Goal: Information Seeking & Learning: Learn about a topic

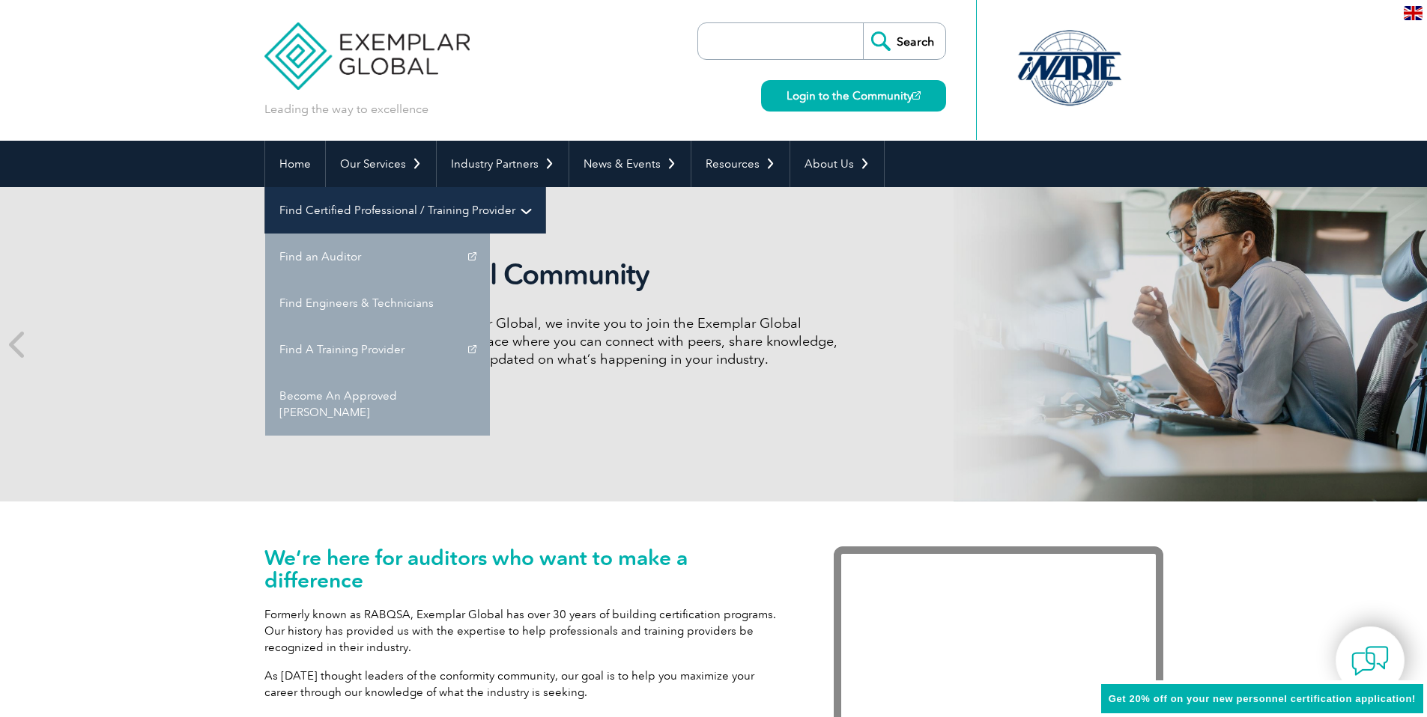
click at [545, 187] on link "Find Certified Professional / Training Provider" at bounding box center [405, 210] width 280 height 46
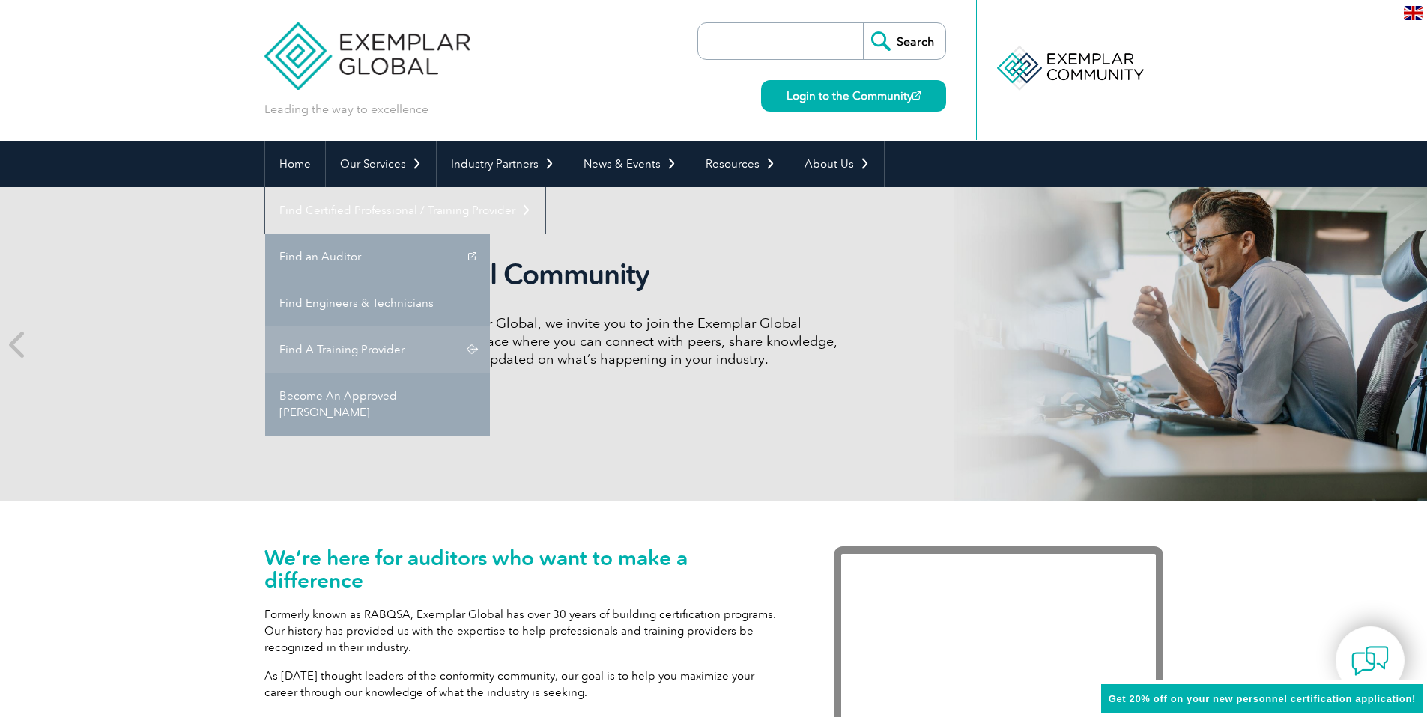
click at [490, 327] on link "Find A Training Provider" at bounding box center [377, 350] width 225 height 46
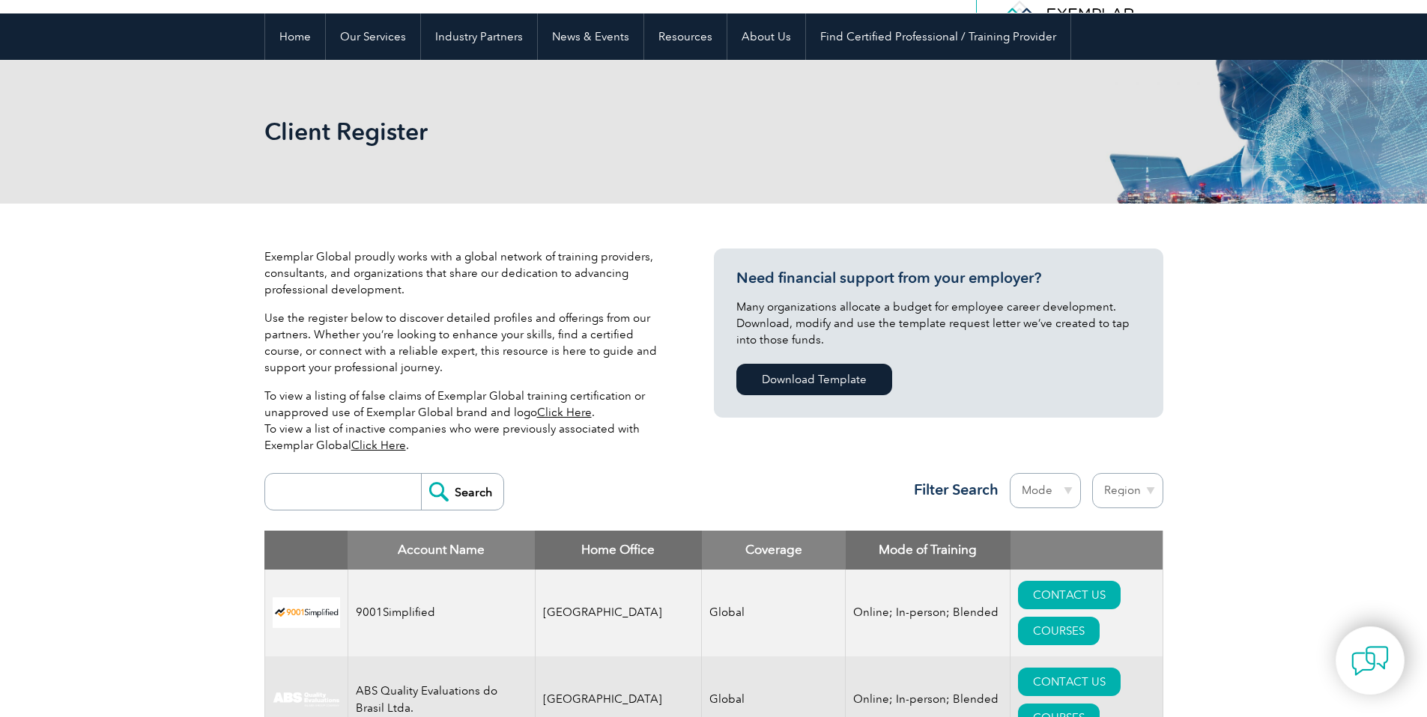
scroll to position [234, 0]
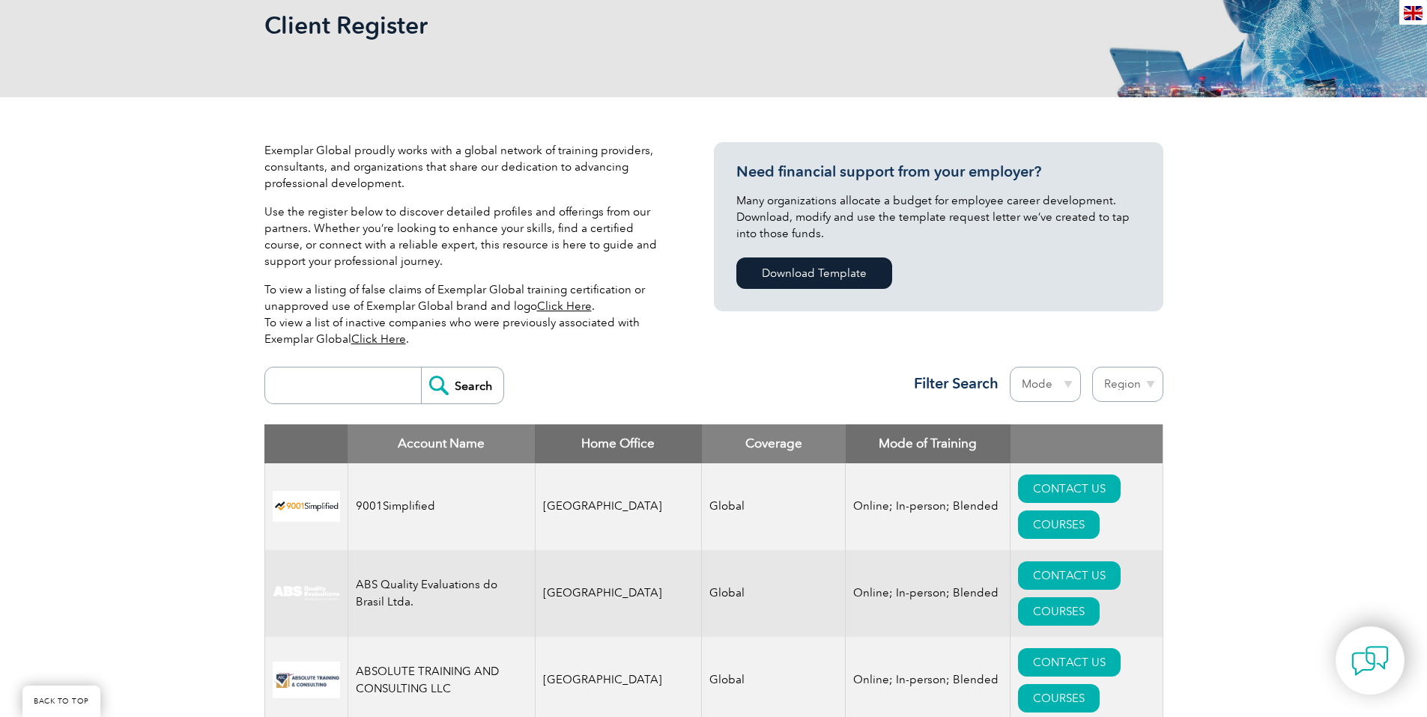
click at [331, 390] on input "search" at bounding box center [347, 386] width 148 height 36
type input "gcc"
click at [421, 368] on input "Search" at bounding box center [462, 386] width 82 height 36
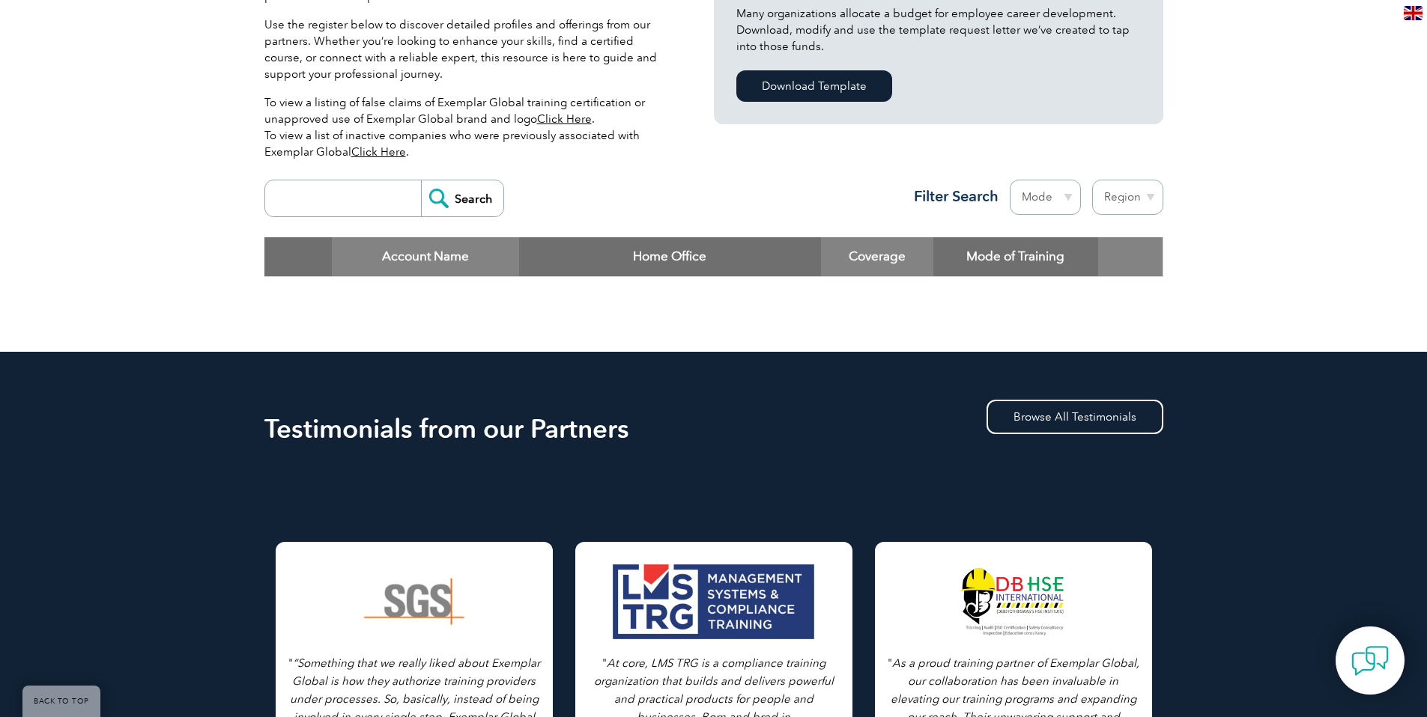
scroll to position [423, 0]
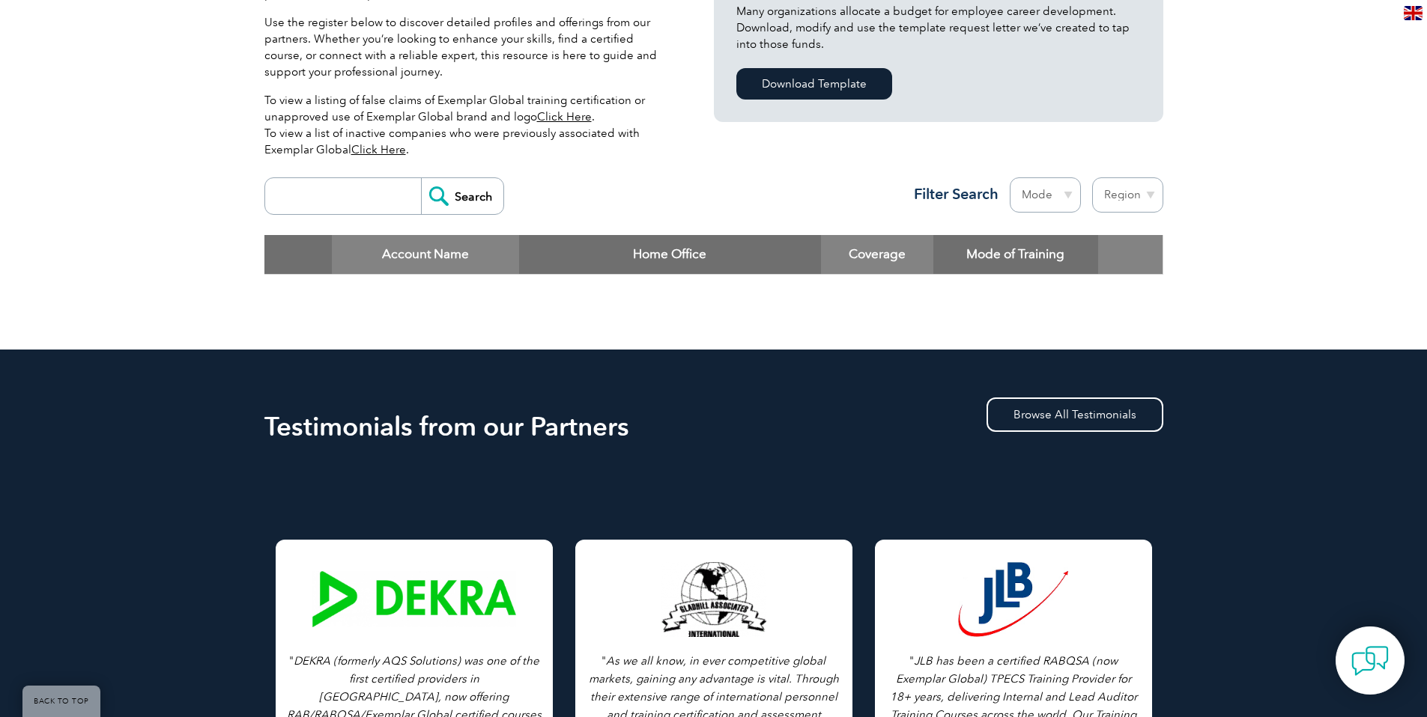
click at [337, 182] on input "search" at bounding box center [347, 196] width 148 height 36
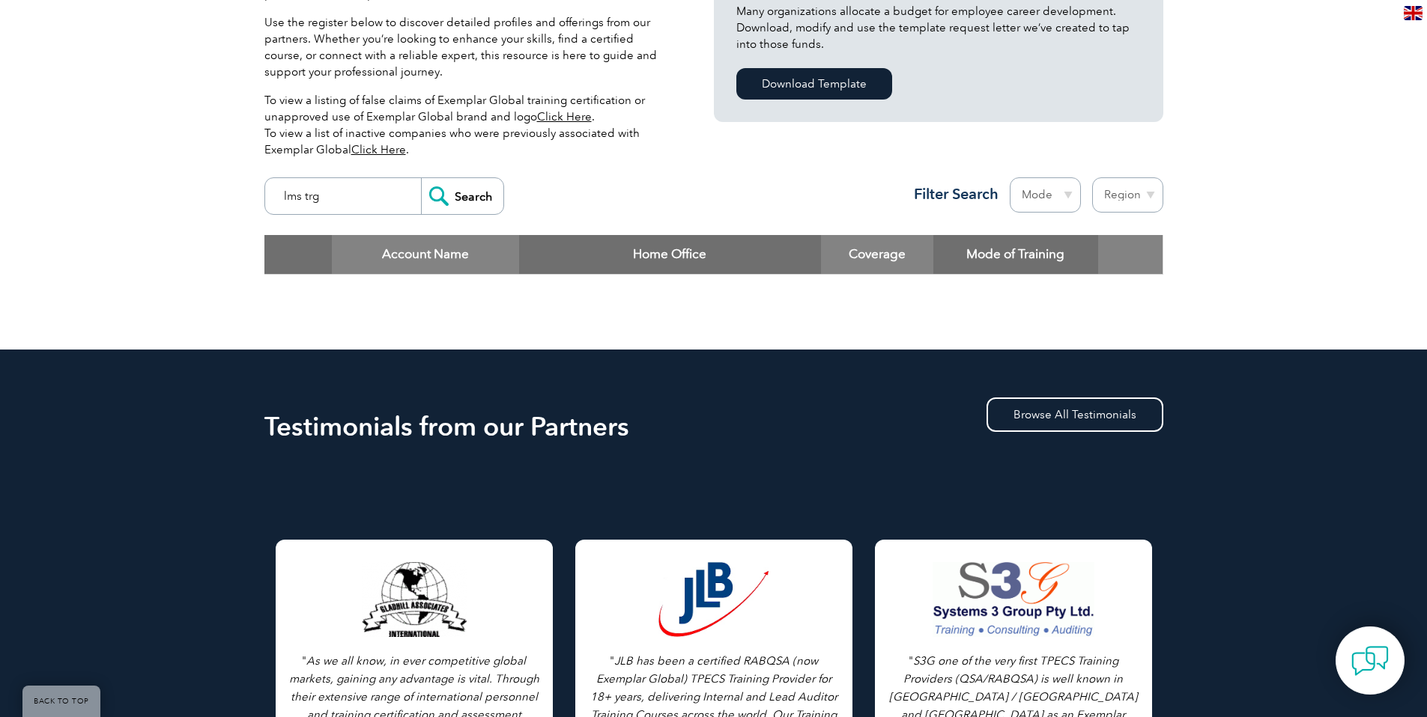
type input "lms trg"
click at [421, 178] on input "Search" at bounding box center [462, 196] width 82 height 36
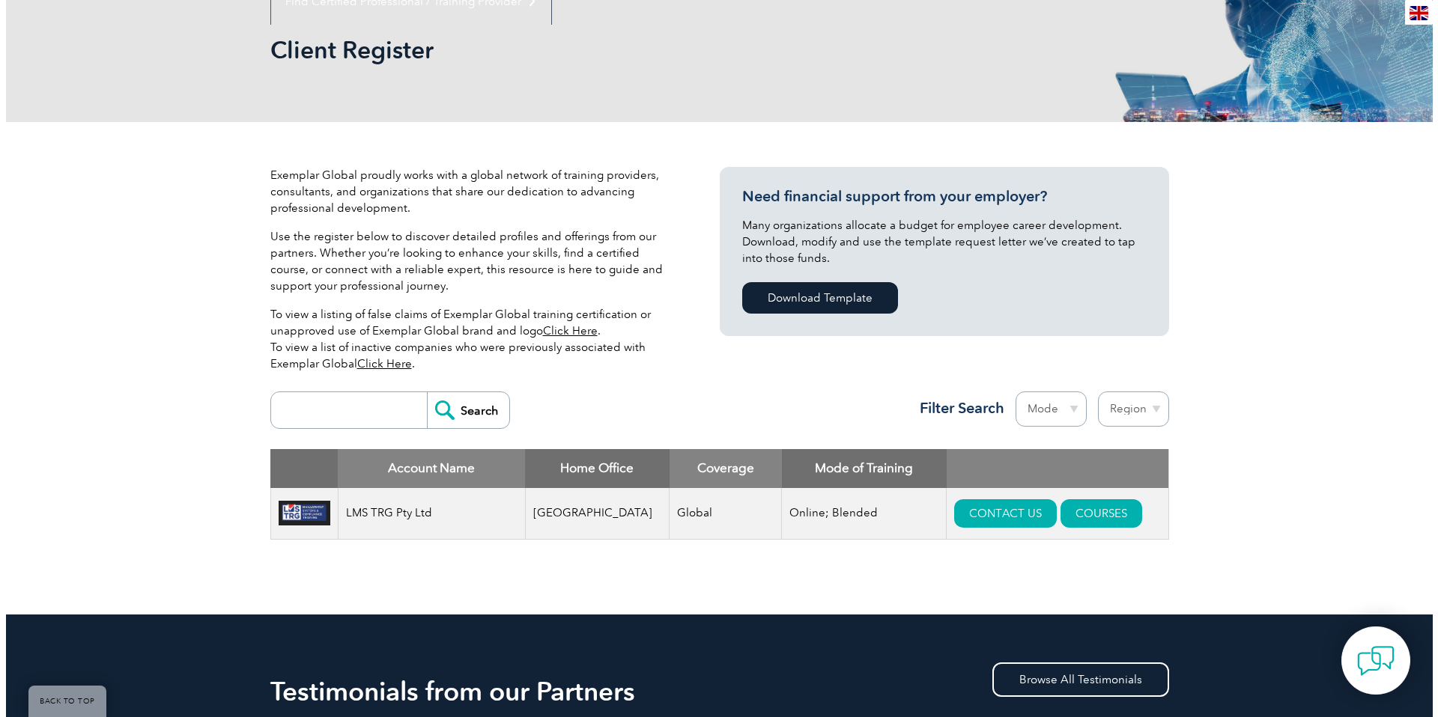
scroll to position [297, 0]
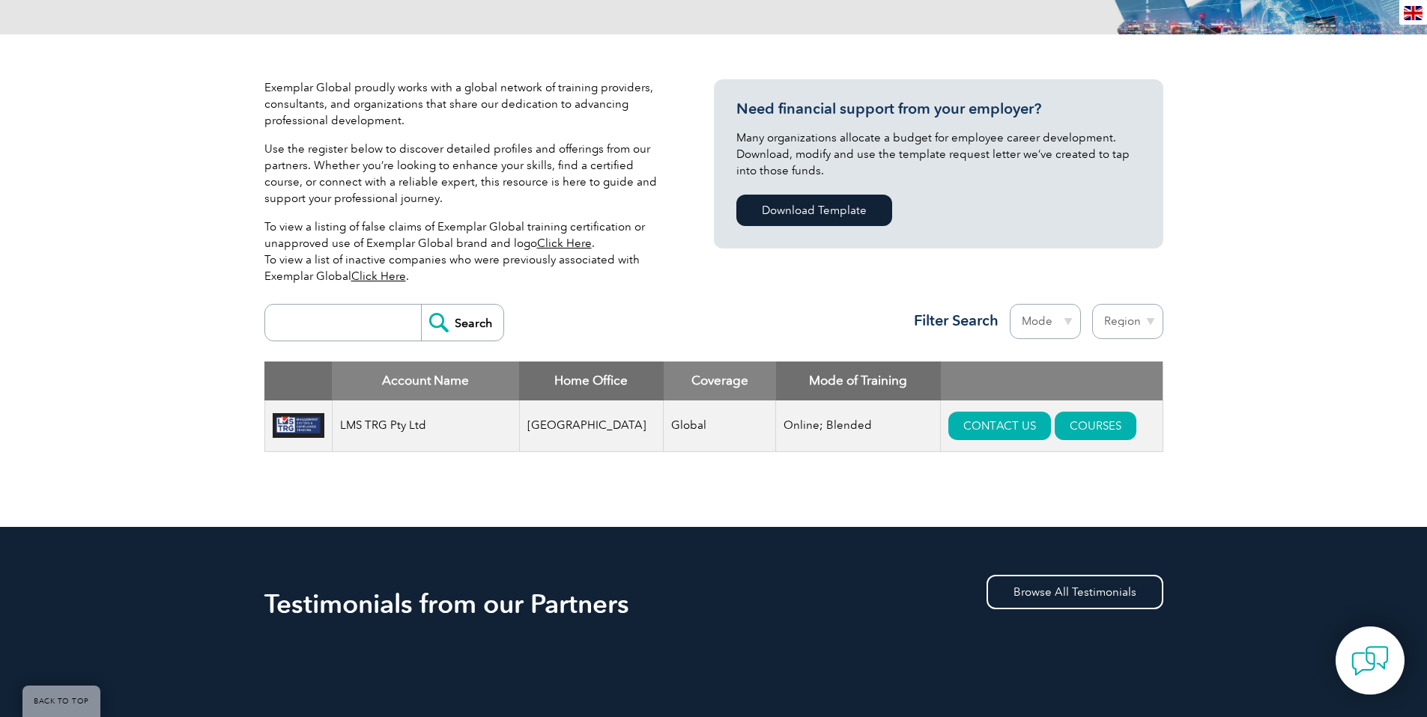
click at [303, 423] on img at bounding box center [299, 425] width 52 height 25
click at [388, 435] on td "LMS TRG Pty Ltd" at bounding box center [425, 427] width 187 height 52
click at [1076, 428] on link "COURSES" at bounding box center [1095, 426] width 82 height 28
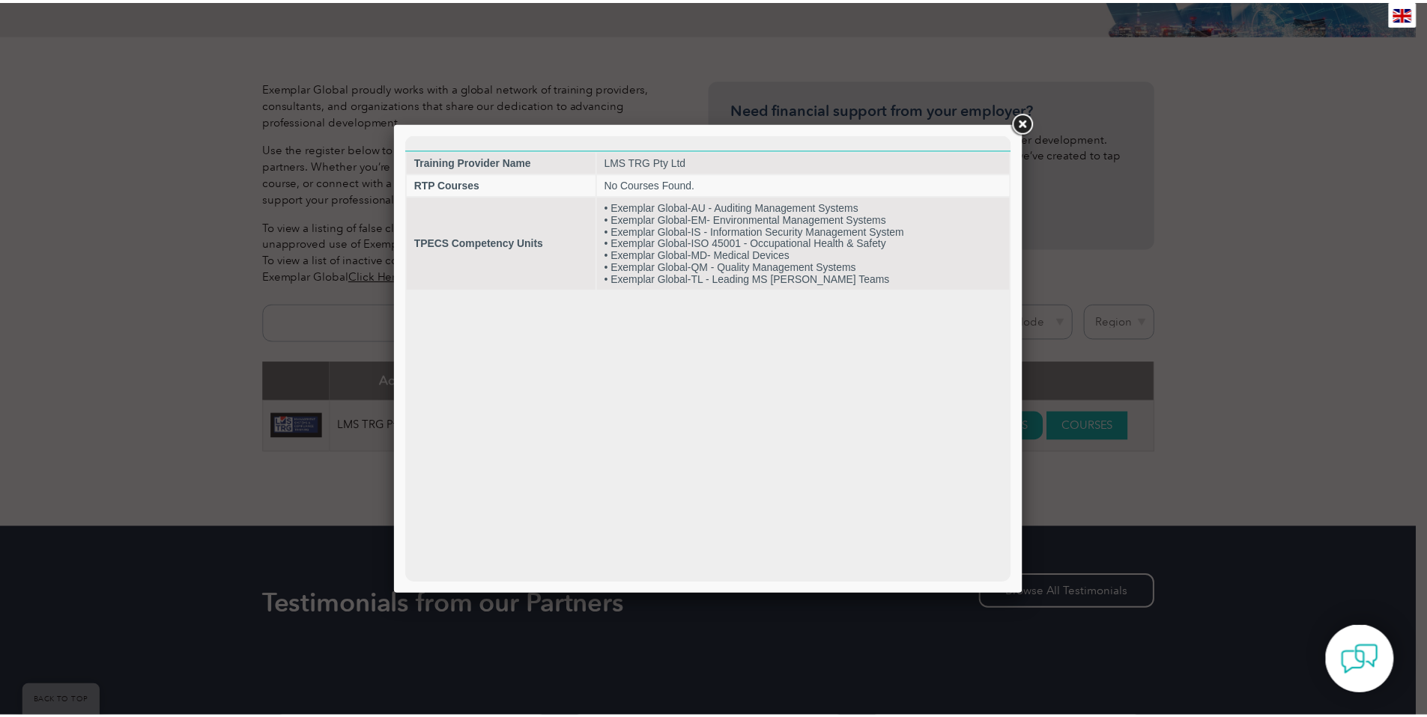
scroll to position [0, 0]
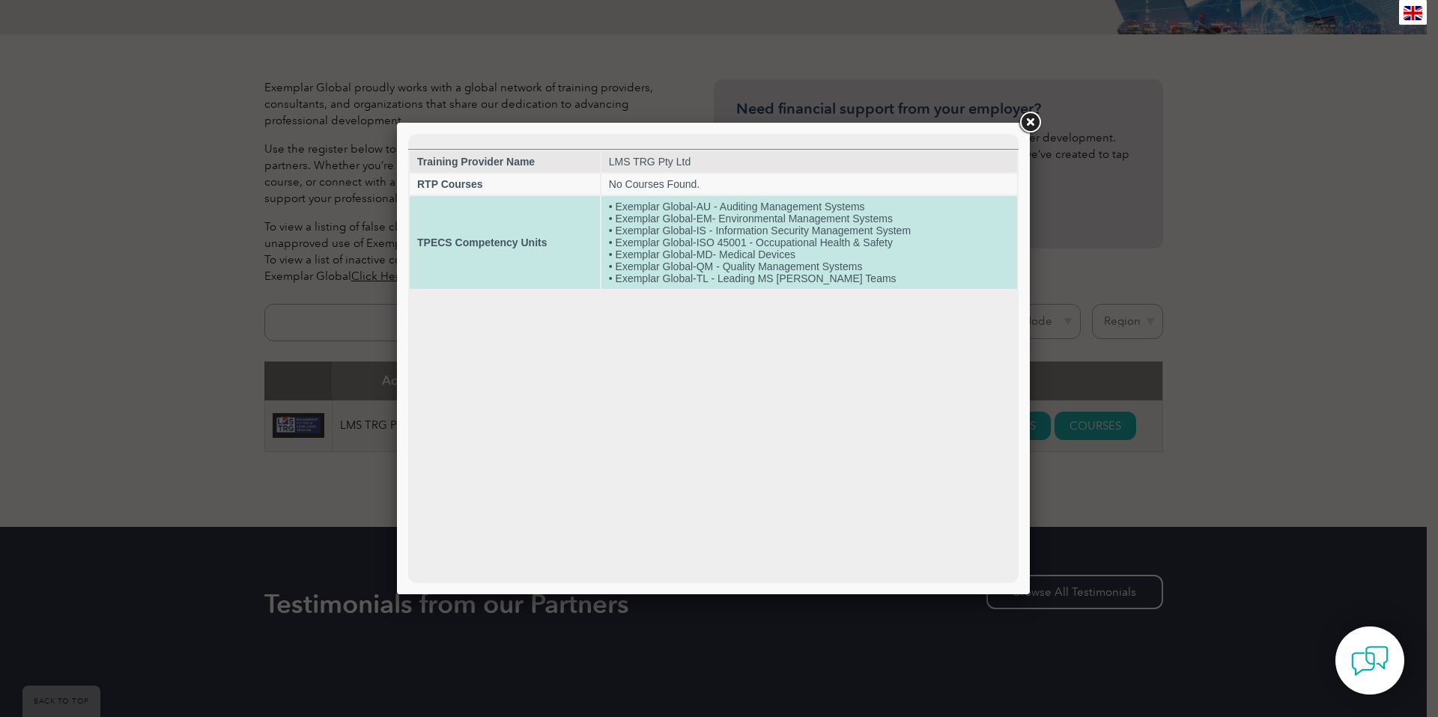
click at [526, 234] on td "TPECS Competency Units" at bounding box center [505, 242] width 190 height 93
click at [495, 247] on strong "TPECS Competency Units" at bounding box center [482, 243] width 130 height 12
click at [491, 267] on td "TPECS Competency Units" at bounding box center [505, 242] width 190 height 93
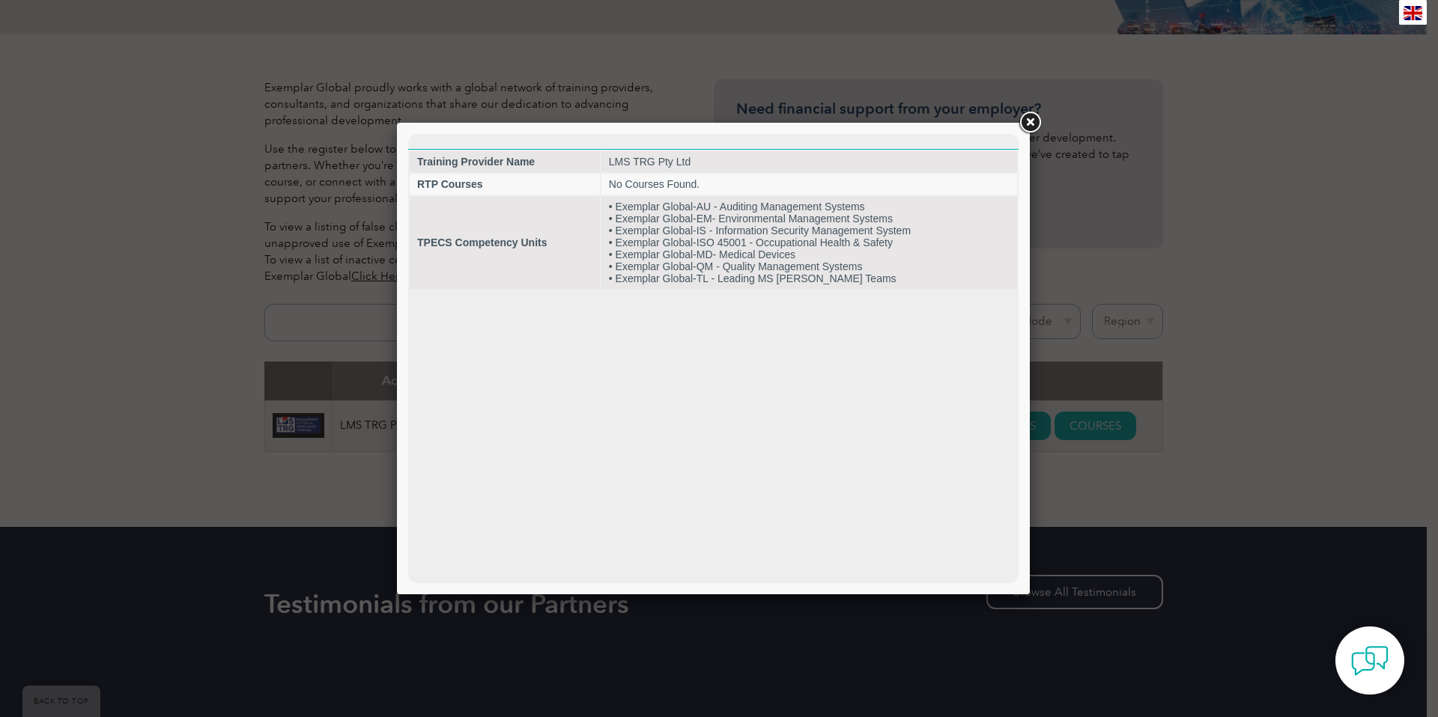
click at [1030, 123] on link at bounding box center [1029, 122] width 27 height 27
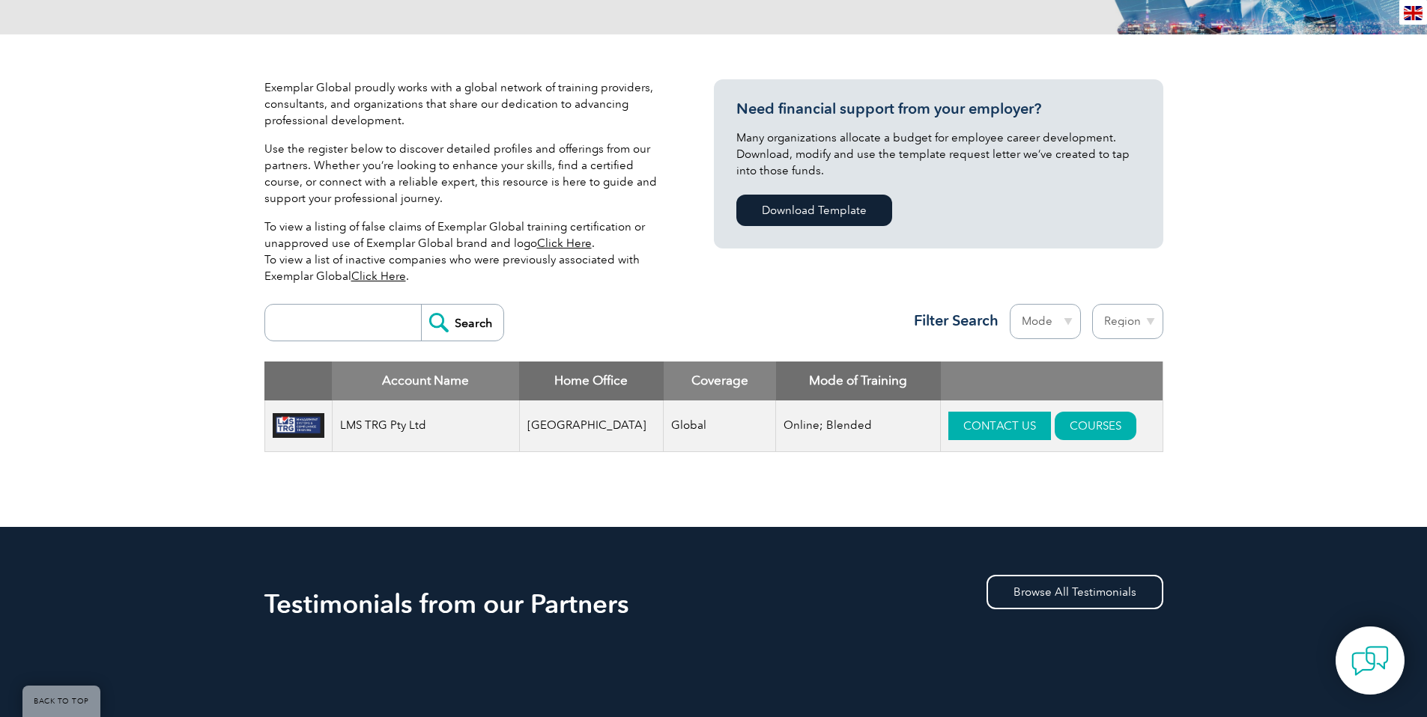
click at [954, 422] on link "CONTACT US" at bounding box center [999, 426] width 103 height 28
